Goal: Information Seeking & Learning: Learn about a topic

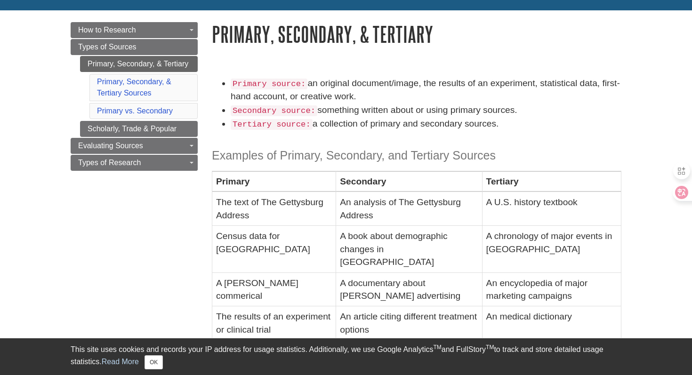
scroll to position [99, 0]
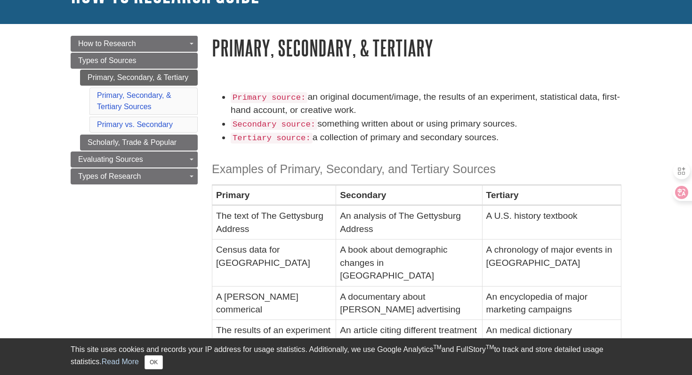
scroll to position [90, 0]
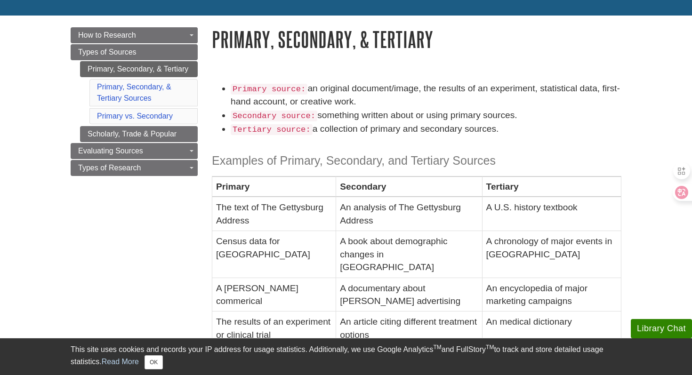
drag, startPoint x: 234, startPoint y: 88, endPoint x: 526, endPoint y: 113, distance: 292.8
click at [526, 113] on ul "Primary source: an original document/image, the results of an experiment, stati…" at bounding box center [416, 109] width 409 height 55
copy ul "Primary source: an original document/image, the results of an experiment, stati…"
